Goal: Task Accomplishment & Management: Complete application form

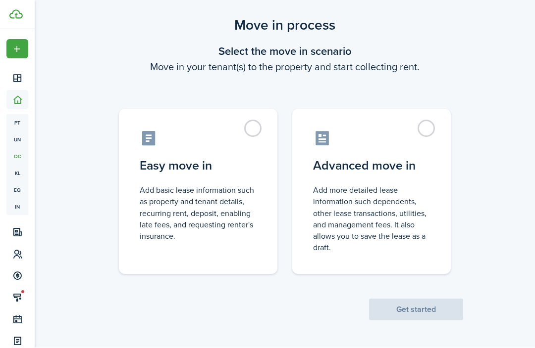
click at [255, 128] on label "Easy move in Add basic lease information such as property and tenant details, r…" at bounding box center [198, 191] width 158 height 165
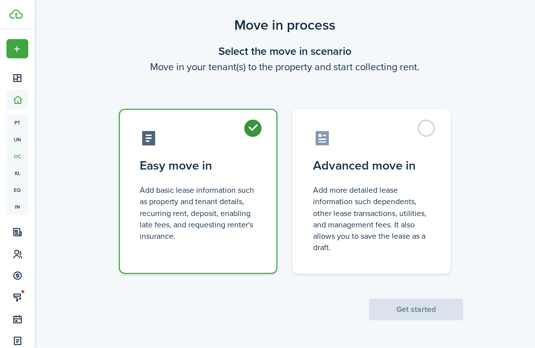
radio input "true"
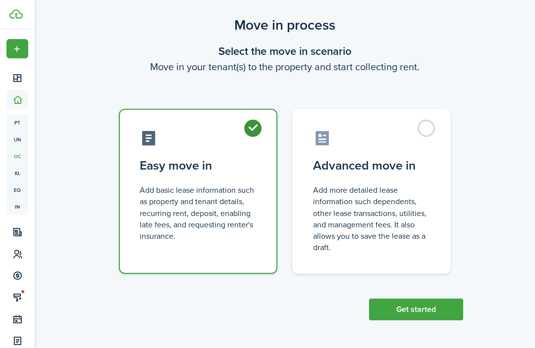
click at [415, 313] on button "Get started" at bounding box center [416, 310] width 94 height 22
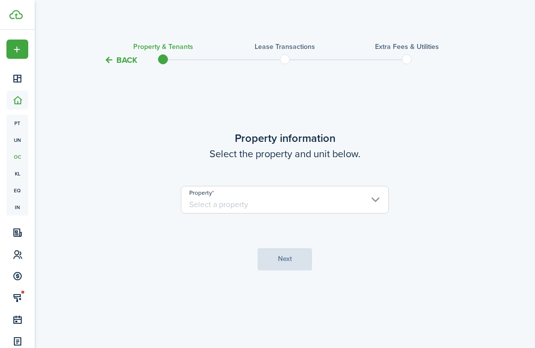
click at [279, 214] on input "Property" at bounding box center [285, 200] width 208 height 28
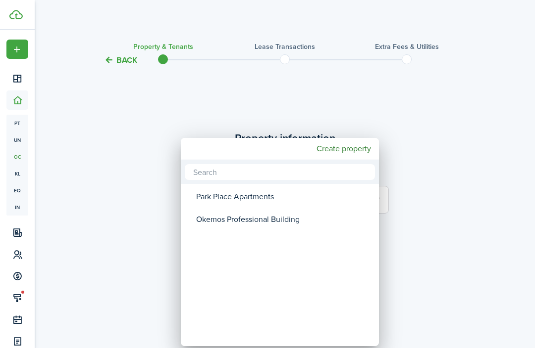
click at [240, 210] on div "Okemos Professional Building" at bounding box center [283, 219] width 175 height 23
type input "Okemos Professional Building"
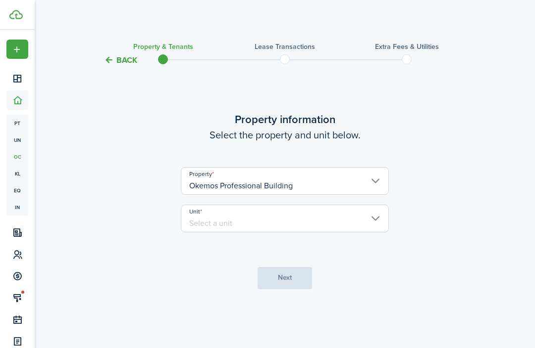
click at [313, 195] on input "Okemos Professional Building" at bounding box center [285, 181] width 208 height 28
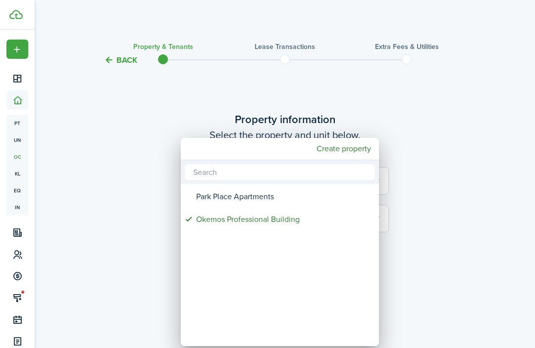
click at [258, 210] on div "Okemos Professional Building" at bounding box center [283, 219] width 175 height 23
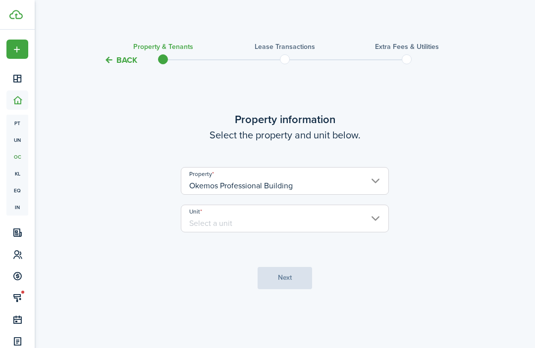
click at [114, 60] on button "Back" at bounding box center [120, 60] width 33 height 10
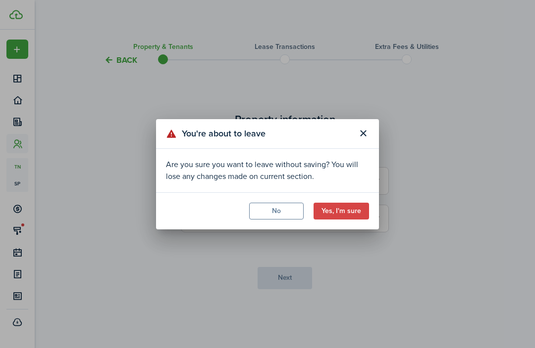
click at [338, 228] on modal-footer "No Yes, I'm sure" at bounding box center [267, 211] width 223 height 37
click at [338, 229] on modal-footer "No Yes, I'm sure" at bounding box center [267, 211] width 223 height 37
click at [339, 228] on modal-footer "No Yes, I'm sure" at bounding box center [267, 211] width 223 height 37
click at [358, 147] on header "You're about to leave" at bounding box center [267, 134] width 223 height 30
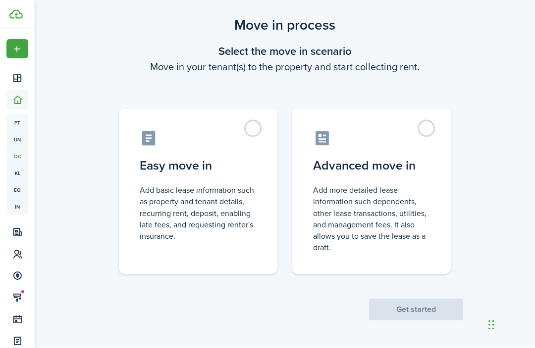
click at [251, 132] on label "Easy move in Add basic lease information such as property and tenant details, r…" at bounding box center [198, 191] width 158 height 165
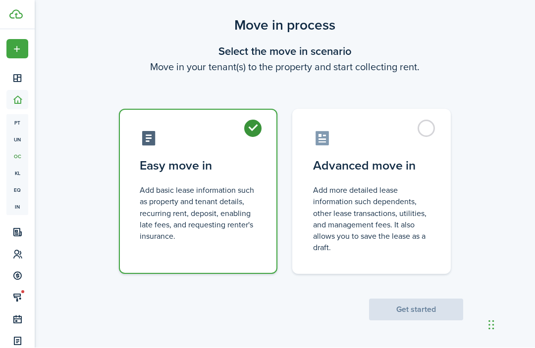
radio input "true"
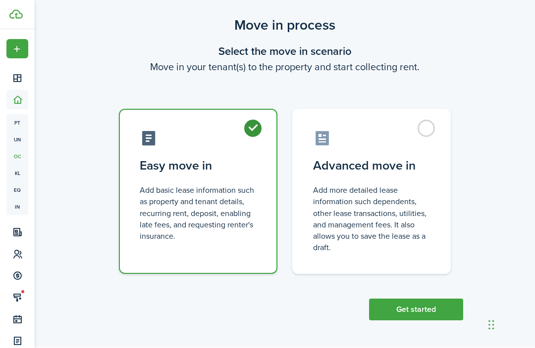
click at [421, 306] on button "Get started" at bounding box center [416, 310] width 94 height 22
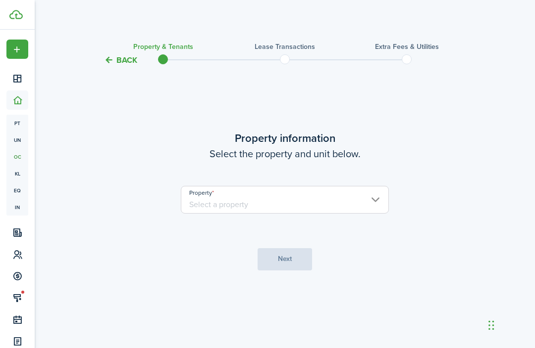
click at [274, 214] on input "Property" at bounding box center [285, 200] width 208 height 28
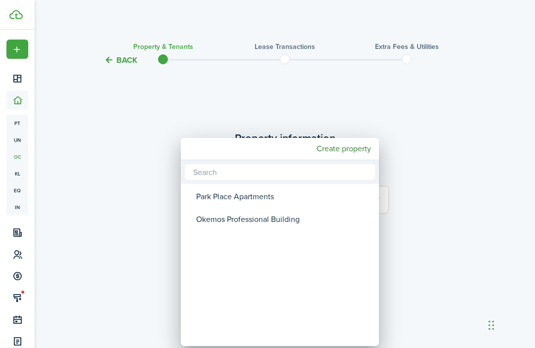
click at [258, 188] on div "Park Place Apartments" at bounding box center [283, 197] width 175 height 23
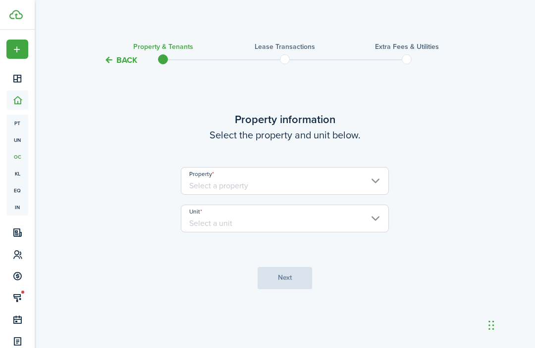
type input "Park Place Apartments"
click at [269, 233] on input "Unit" at bounding box center [285, 219] width 208 height 28
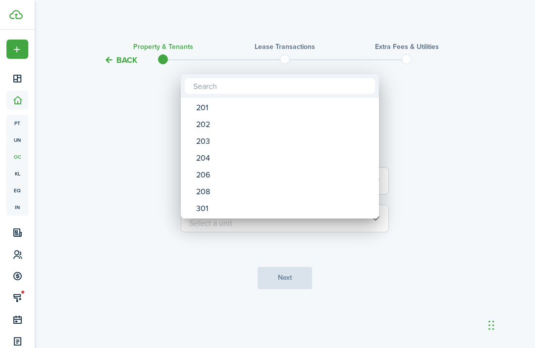
click at [213, 209] on div "301" at bounding box center [283, 208] width 175 height 17
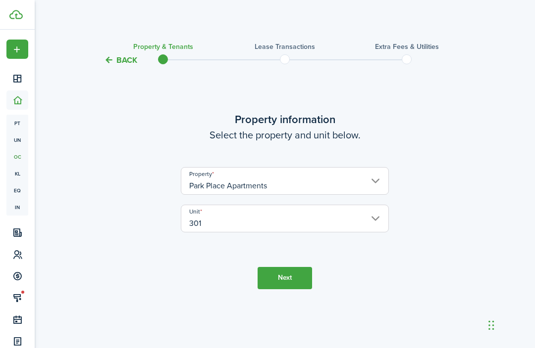
click at [292, 290] on button "Next" at bounding box center [284, 278] width 54 height 22
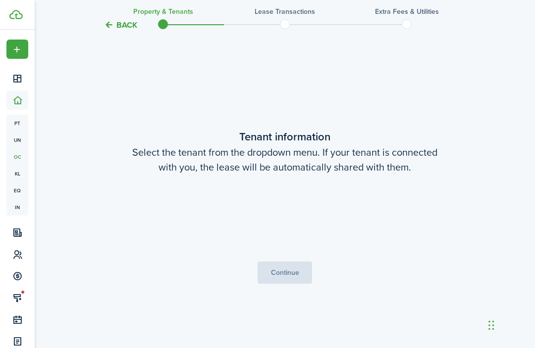
scroll to position [314, 0]
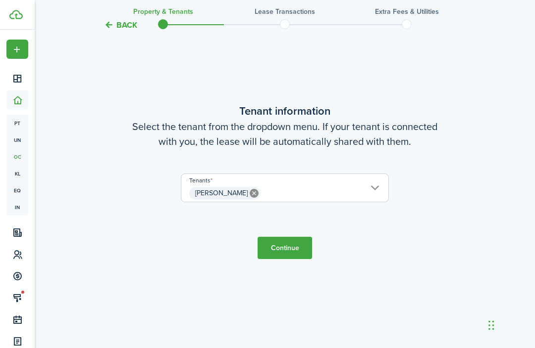
click at [125, 21] on button "Back" at bounding box center [120, 25] width 33 height 10
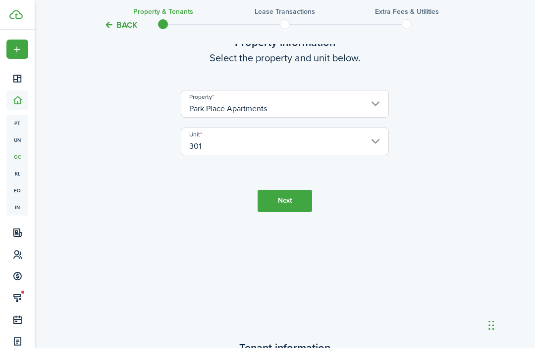
scroll to position [0, 0]
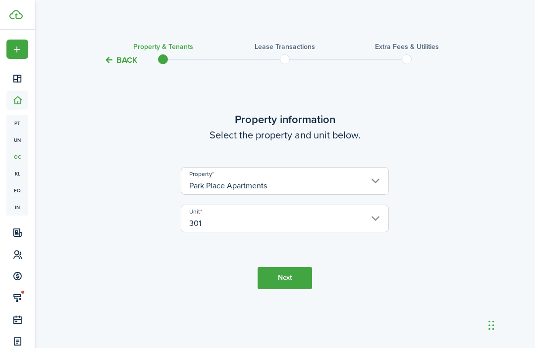
click at [316, 231] on input "301" at bounding box center [285, 219] width 208 height 28
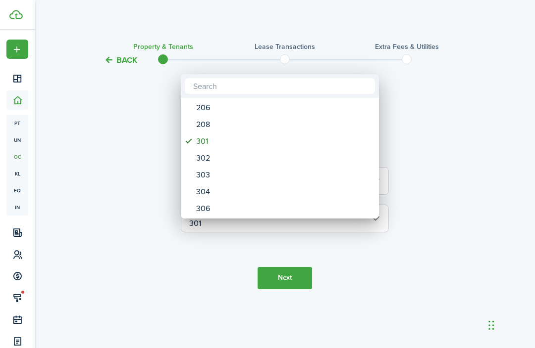
click at [243, 128] on div "208" at bounding box center [283, 124] width 175 height 17
type input "208"
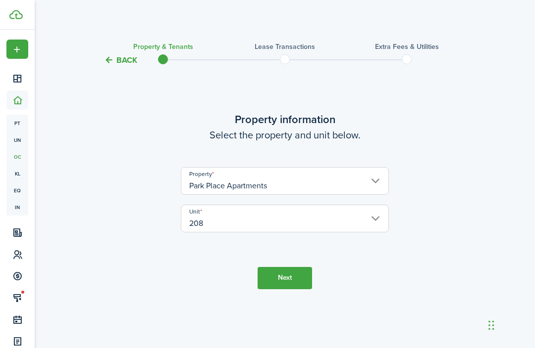
click at [293, 290] on button "Next" at bounding box center [284, 278] width 54 height 22
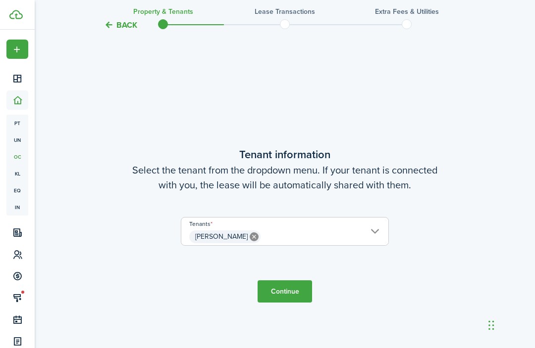
scroll to position [314, 0]
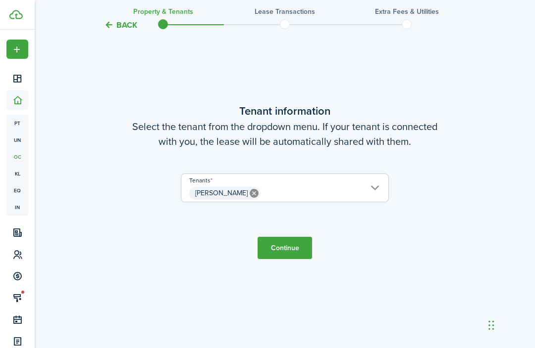
click at [290, 259] on button "Continue" at bounding box center [284, 248] width 54 height 22
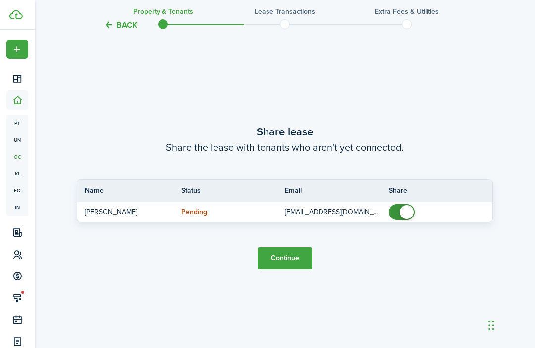
scroll to position [695, 0]
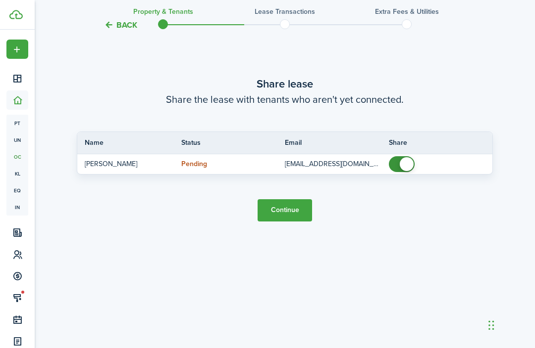
click at [294, 222] on button "Continue" at bounding box center [284, 210] width 54 height 22
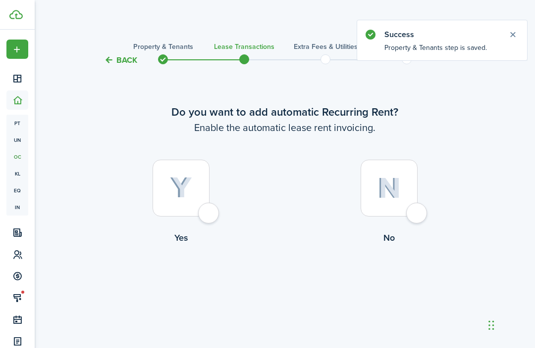
click at [209, 217] on div at bounding box center [180, 188] width 57 height 57
radio input "true"
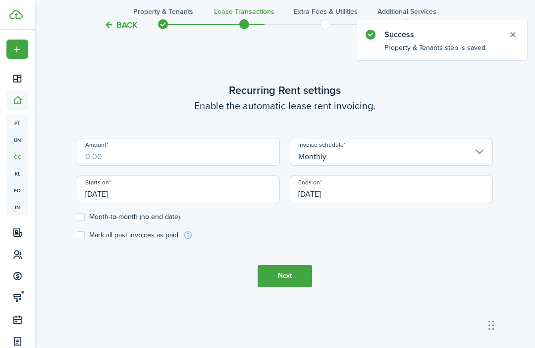
scroll to position [314, 0]
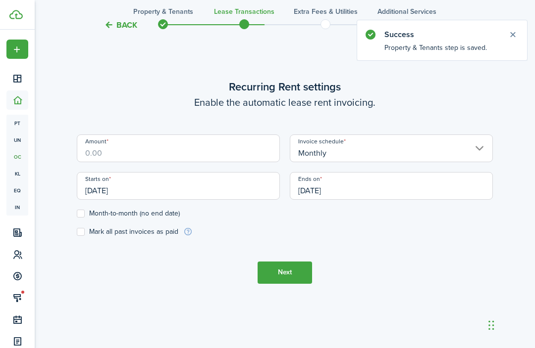
click at [208, 162] on input "Amount" at bounding box center [178, 149] width 203 height 28
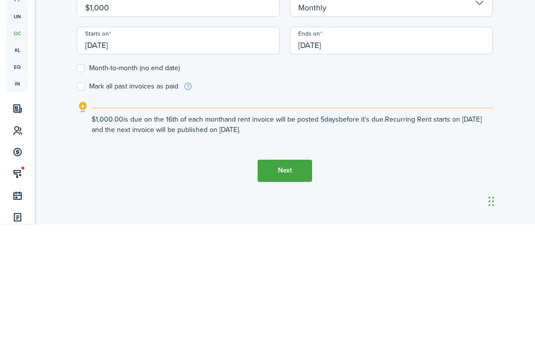
click at [219, 151] on input "09/16/2025" at bounding box center [178, 165] width 203 height 28
type input "$1,000.00"
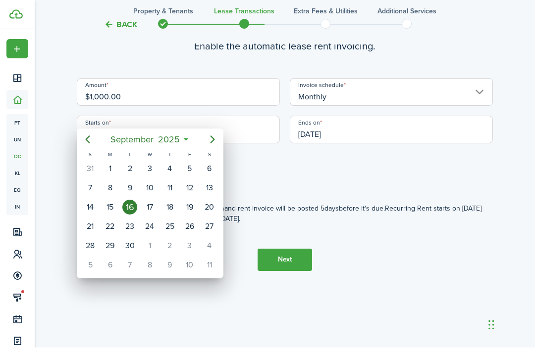
click at [153, 245] on div "1" at bounding box center [149, 246] width 15 height 15
type input "10/01/2025"
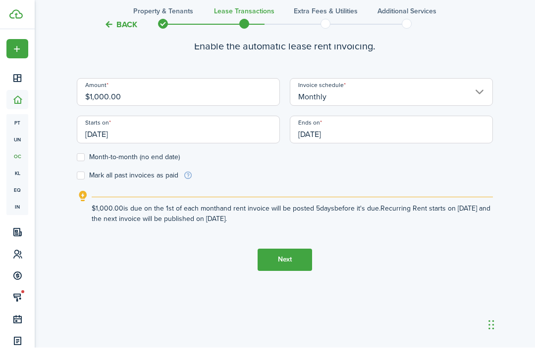
click at [420, 116] on input "09/16/2026" at bounding box center [391, 130] width 203 height 28
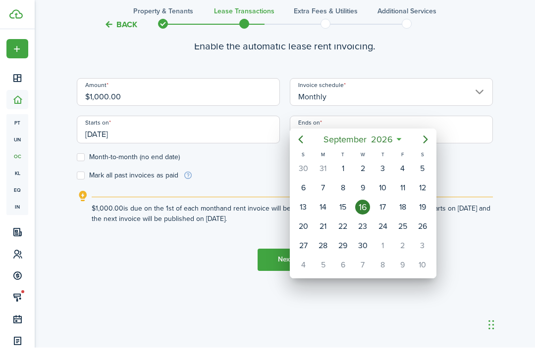
click at [318, 166] on div "31" at bounding box center [322, 169] width 15 height 15
type input "08/31/2026"
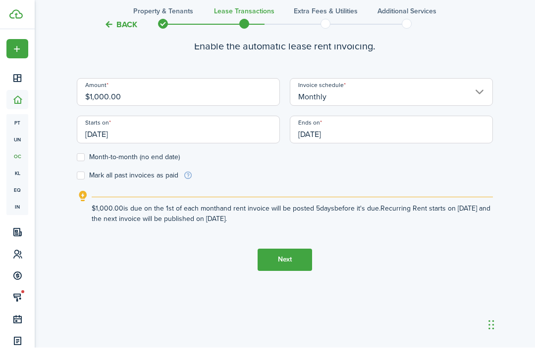
click at [288, 249] on button "Next" at bounding box center [284, 260] width 54 height 22
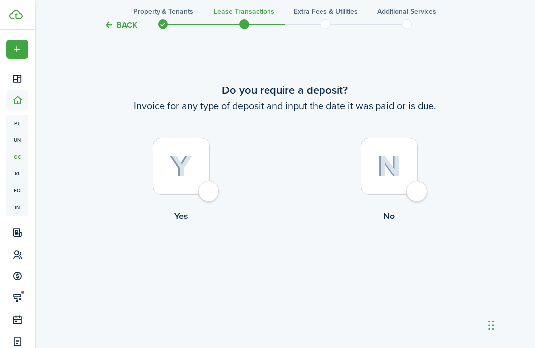
scroll to position [695, 0]
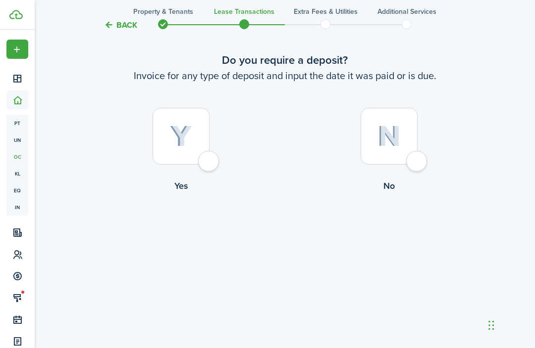
click at [413, 165] on div at bounding box center [388, 136] width 57 height 57
radio input "true"
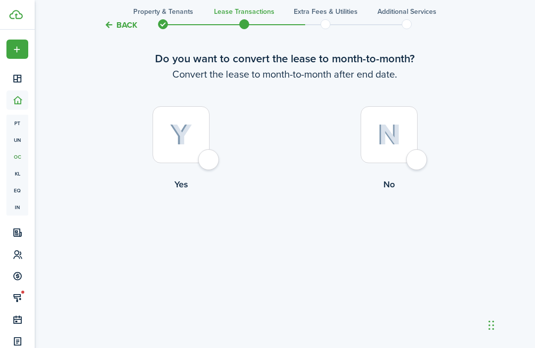
scroll to position [1076, 0]
click at [416, 163] on div at bounding box center [388, 134] width 57 height 57
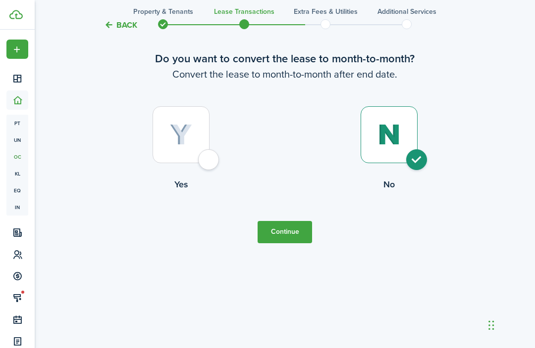
radio input "true"
click at [279, 244] on button "Continue" at bounding box center [284, 232] width 54 height 22
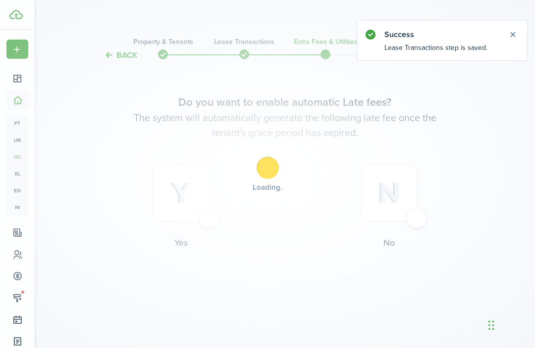
scroll to position [0, 0]
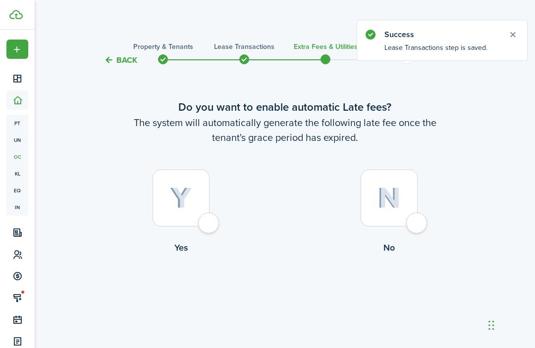
click at [205, 227] on div at bounding box center [180, 198] width 57 height 57
radio input "true"
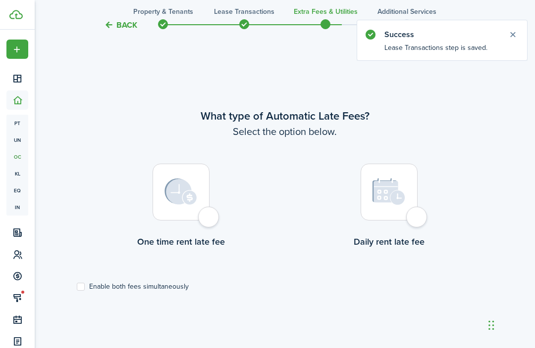
scroll to position [314, 0]
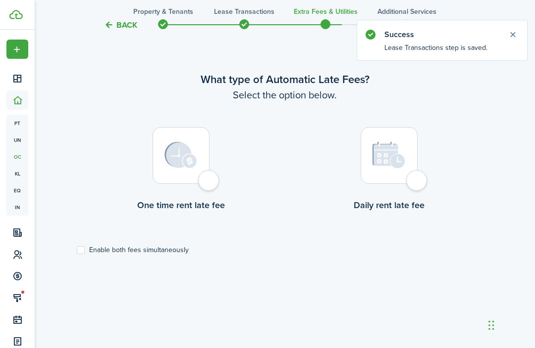
click at [207, 184] on div at bounding box center [180, 155] width 57 height 57
radio input "true"
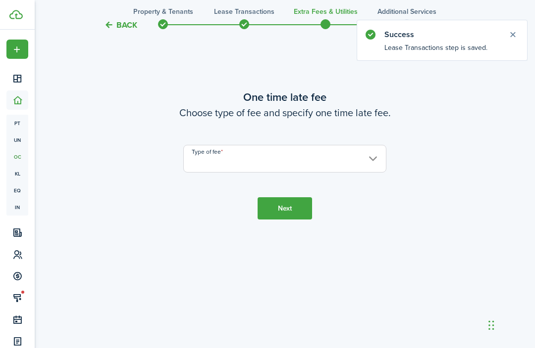
scroll to position [695, 0]
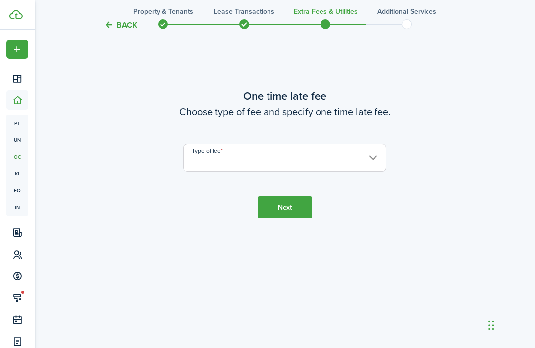
click at [277, 172] on input "Type of fee" at bounding box center [284, 158] width 203 height 28
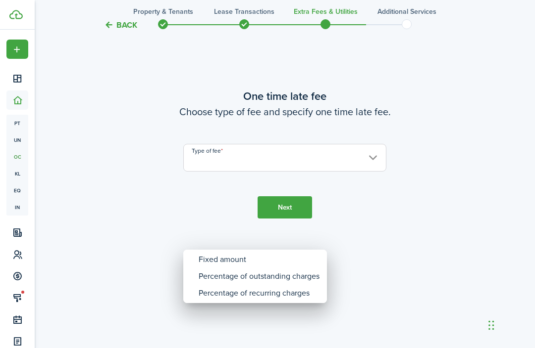
click at [257, 258] on div "Fixed amount" at bounding box center [258, 259] width 121 height 17
type input "Fixed amount"
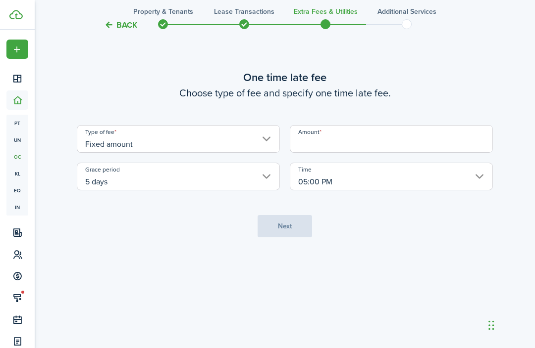
click at [353, 153] on input "Amount" at bounding box center [391, 139] width 203 height 28
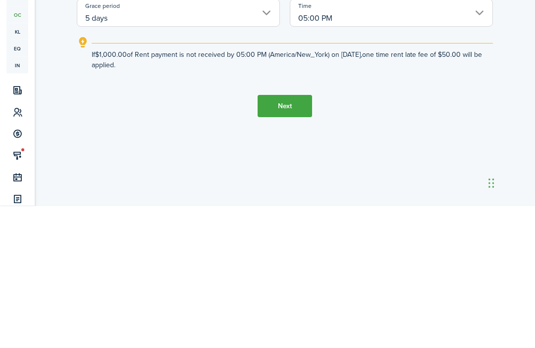
type input "$50.00"
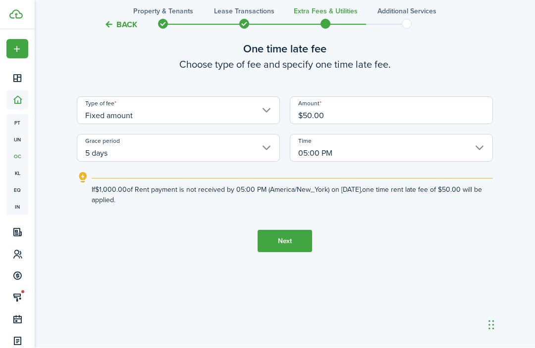
click at [294, 231] on button "Next" at bounding box center [284, 242] width 54 height 22
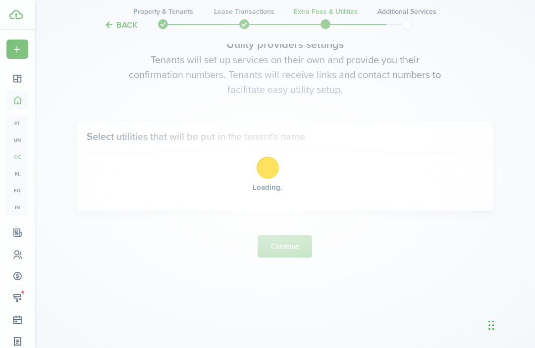
scroll to position [1076, 0]
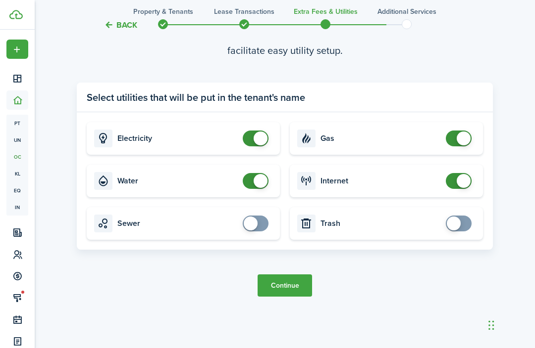
checkbox input "false"
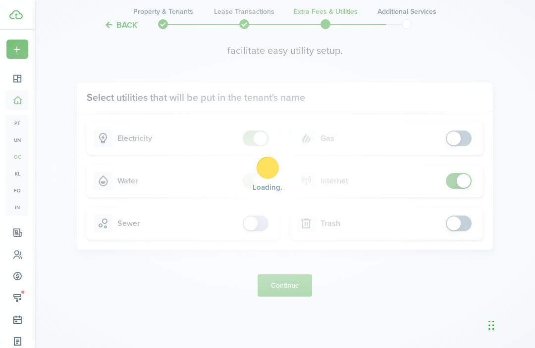
click at [462, 217] on div "Loading" at bounding box center [267, 174] width 535 height 348
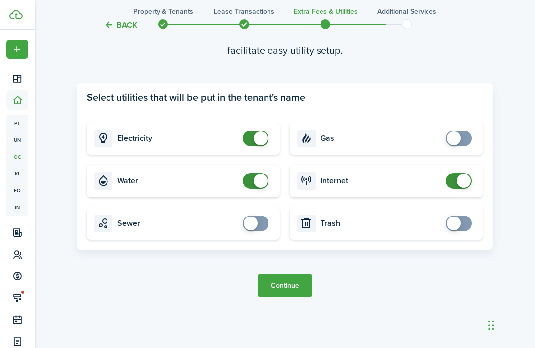
checkbox input "false"
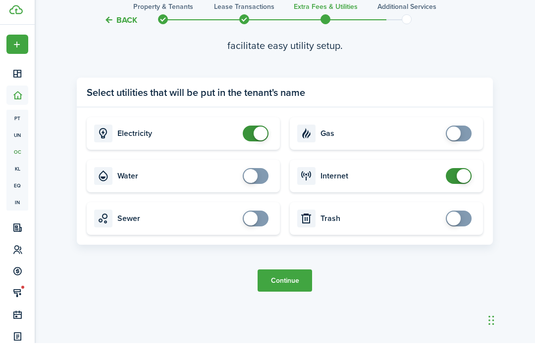
scroll to position [1142, 0]
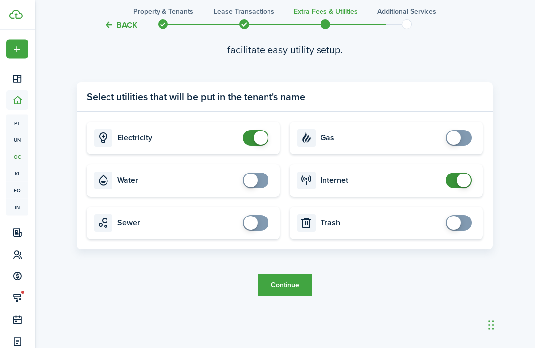
click at [284, 297] on button "Continue" at bounding box center [284, 286] width 54 height 22
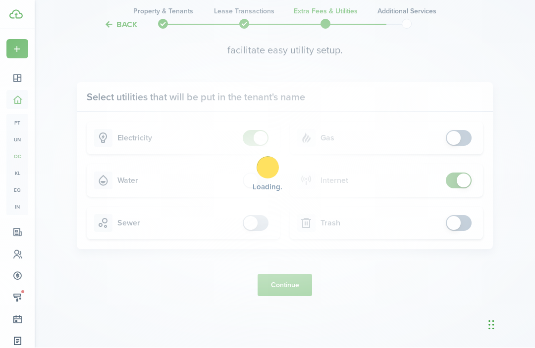
scroll to position [0, 0]
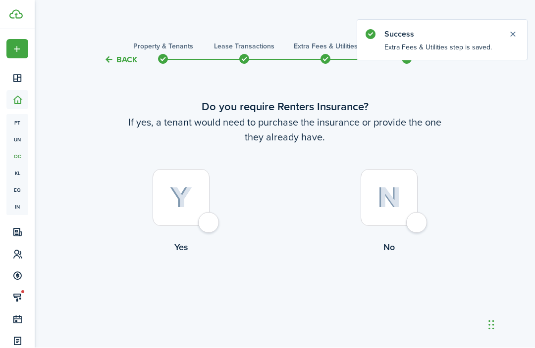
click at [417, 227] on div at bounding box center [388, 198] width 57 height 57
radio input "true"
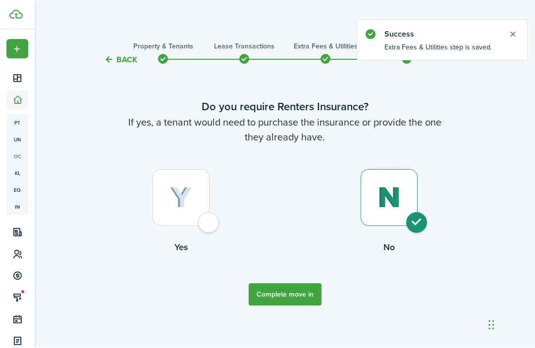
click at [296, 305] on button "Complete move in" at bounding box center [284, 295] width 73 height 22
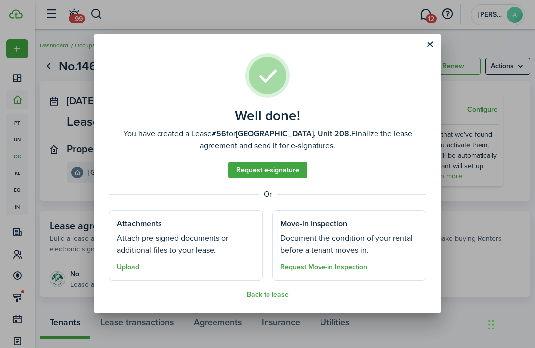
scroll to position [0, 0]
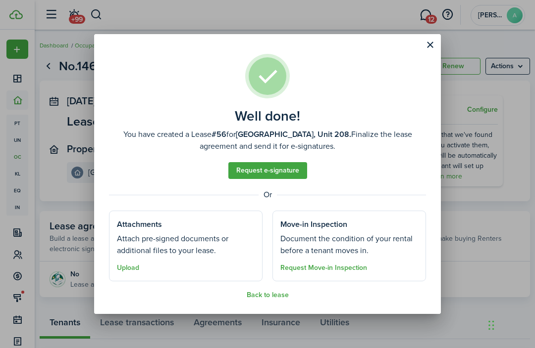
click at [432, 45] on button "Close modal" at bounding box center [429, 45] width 17 height 17
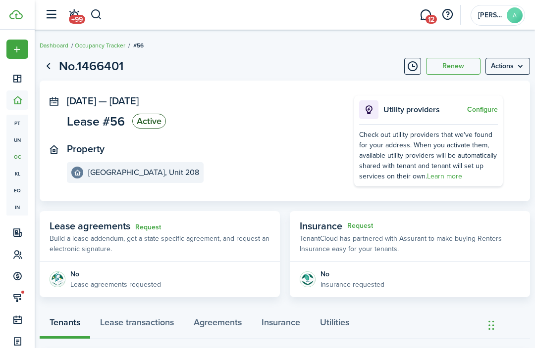
scroll to position [0, 0]
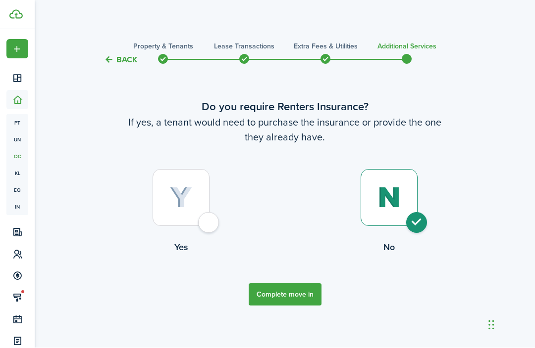
scroll to position [33, 0]
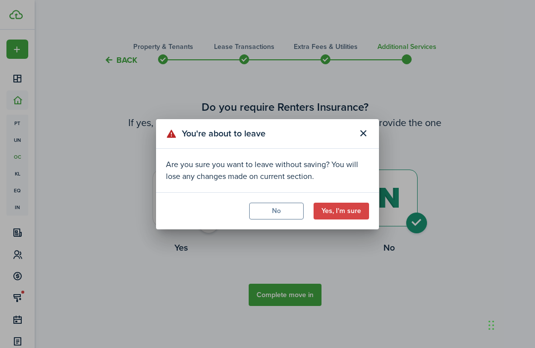
click at [277, 210] on button "No" at bounding box center [276, 211] width 54 height 17
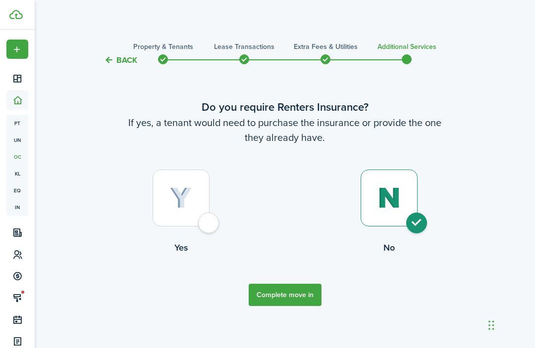
click at [294, 306] on button "Complete move in" at bounding box center [284, 295] width 73 height 22
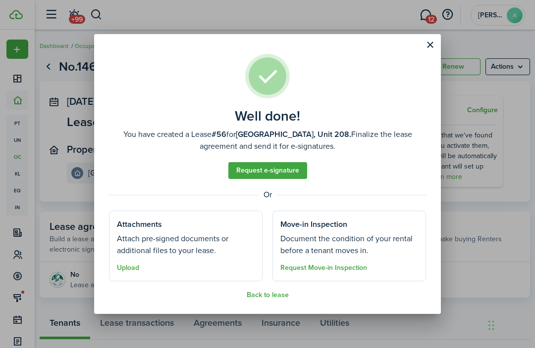
click at [268, 294] on button "Back to lease" at bounding box center [267, 296] width 42 height 8
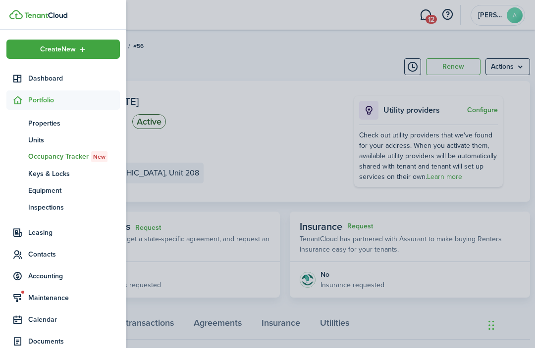
click at [15, 249] on span "Contacts" at bounding box center [62, 254] width 113 height 19
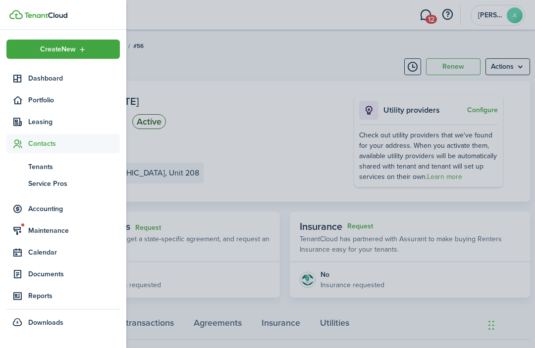
click at [36, 164] on span "Tenants" at bounding box center [74, 167] width 92 height 10
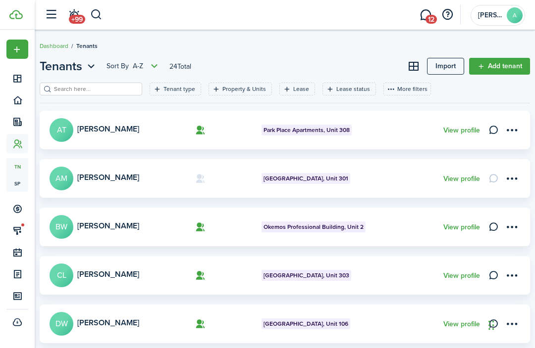
click at [233, 175] on card "Anna McCreary AM Park Place Apartments, Unit 301 View profile" at bounding box center [285, 178] width 490 height 39
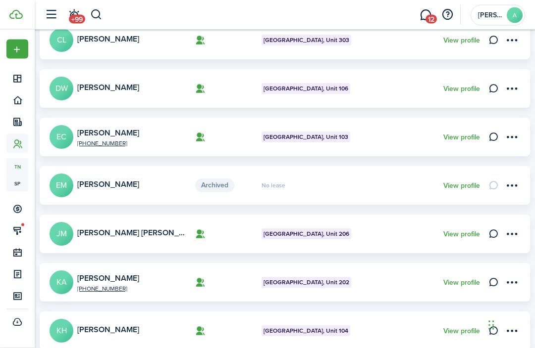
scroll to position [236, 0]
click at [454, 295] on card "+1 586-960-4480 Katie Alexander KA Park Place Apartments, Unit 202 View profile" at bounding box center [285, 282] width 490 height 39
click at [317, 277] on card "+1 586-960-4480 Katie Alexander KA Park Place Apartments, Unit 202 View profile" at bounding box center [285, 282] width 490 height 39
click at [336, 286] on span "Park Place Apartments, Unit 202" at bounding box center [306, 282] width 86 height 9
click at [510, 283] on menu-btn-icon "Open menu" at bounding box center [511, 282] width 17 height 17
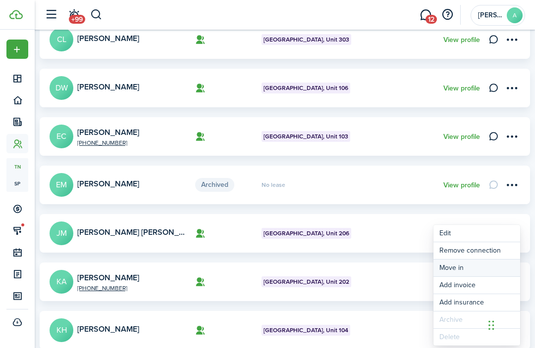
click at [448, 265] on link "Move in" at bounding box center [476, 268] width 87 height 17
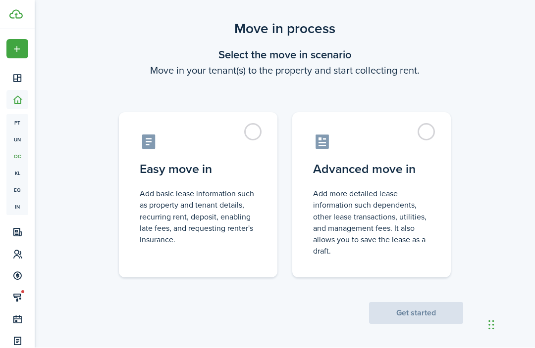
scroll to position [19, 0]
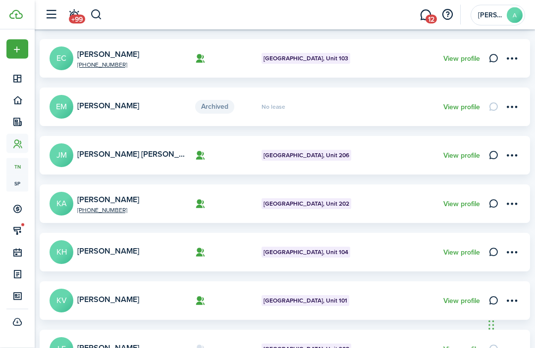
scroll to position [320, 0]
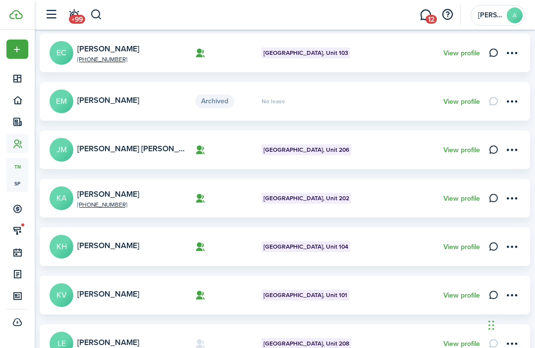
click at [107, 200] on link "Katie Alexander" at bounding box center [108, 194] width 62 height 11
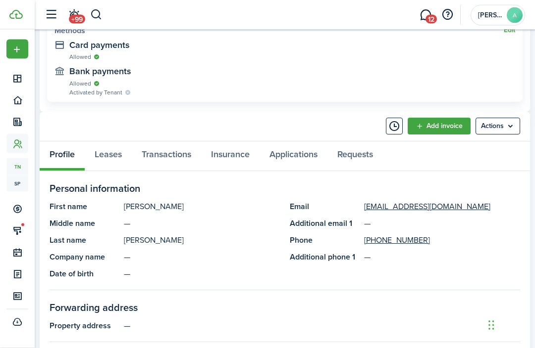
scroll to position [439, 0]
click at [106, 152] on link "Leases" at bounding box center [108, 156] width 47 height 29
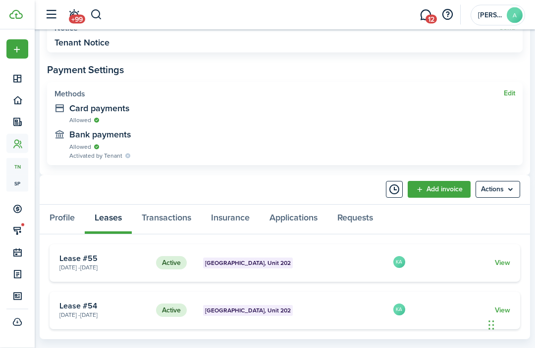
scroll to position [380, 0]
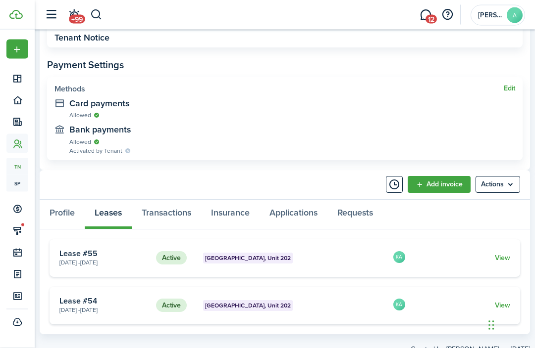
click at [504, 305] on link "View" at bounding box center [501, 306] width 15 height 10
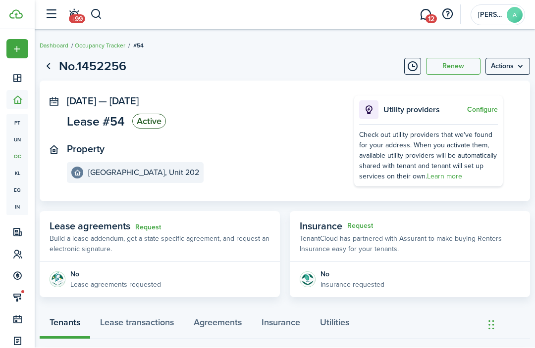
scroll to position [0, 0]
